Goal: Find specific page/section: Find specific page/section

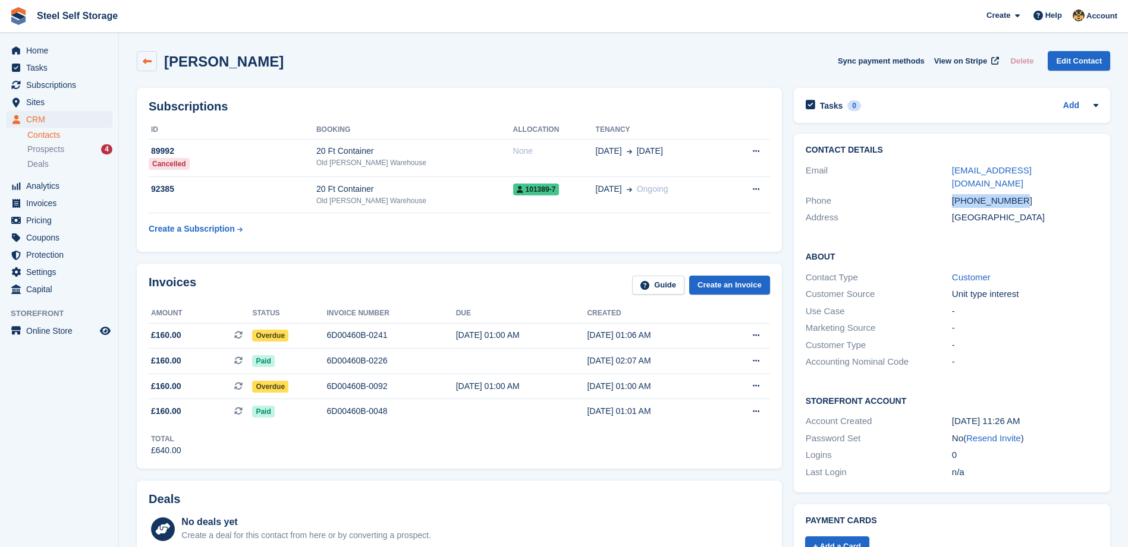
click at [147, 64] on icon at bounding box center [147, 61] width 9 height 9
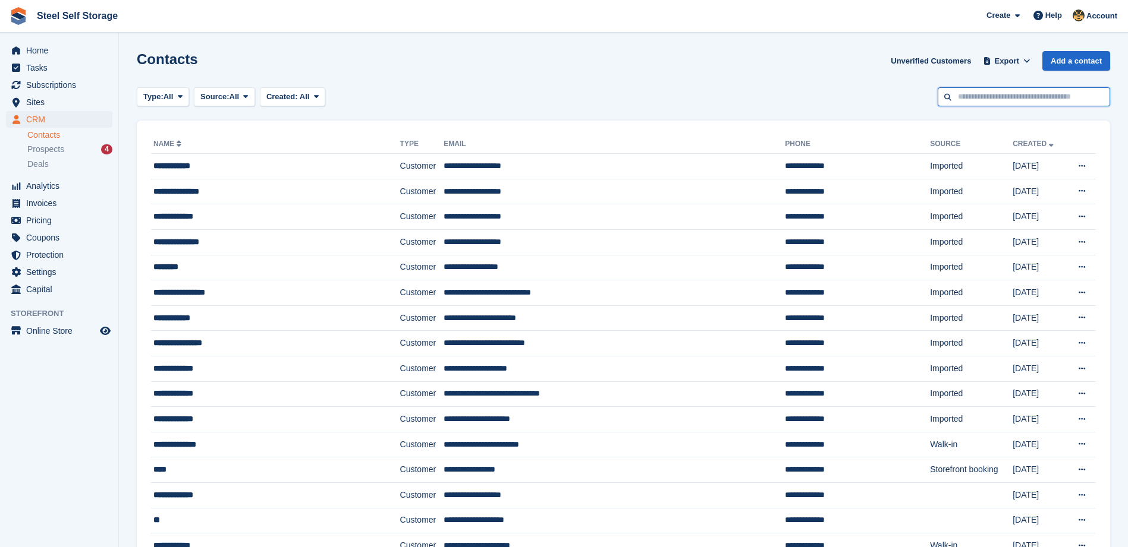
click at [1034, 101] on input "text" at bounding box center [1023, 97] width 172 height 20
type input "********"
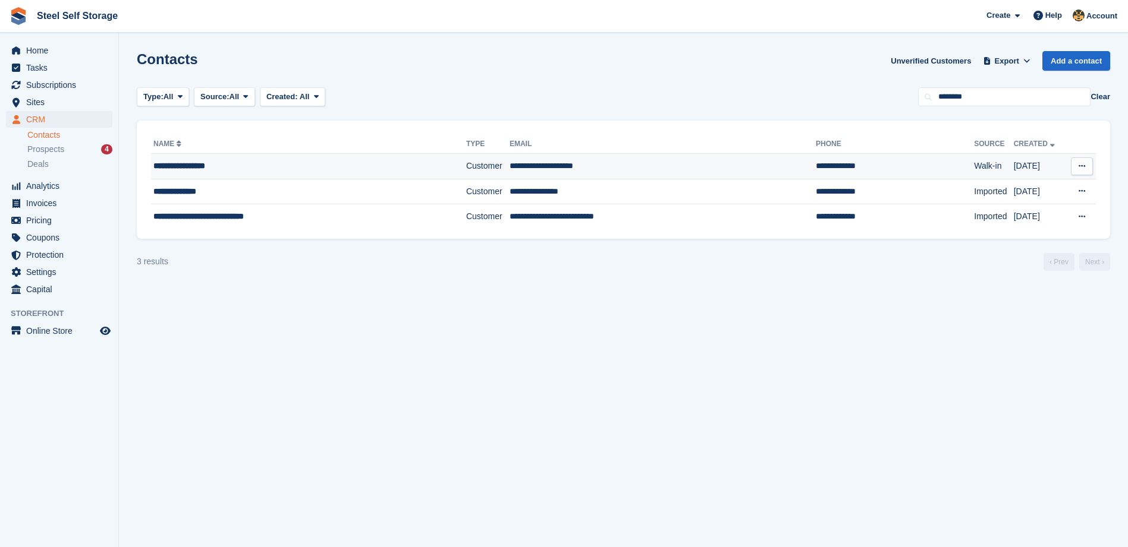
click at [215, 171] on div "**********" at bounding box center [283, 166] width 260 height 12
